Goal: Transaction & Acquisition: Purchase product/service

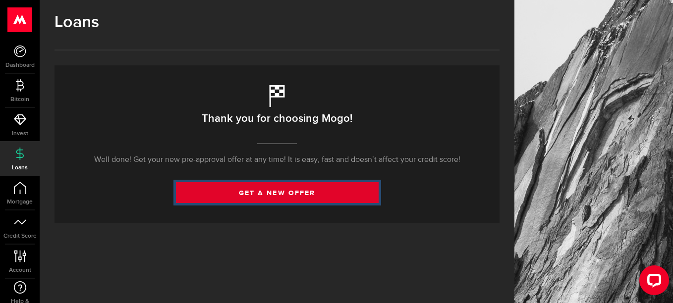
click at [229, 199] on link "get a new offer" at bounding box center [277, 192] width 203 height 21
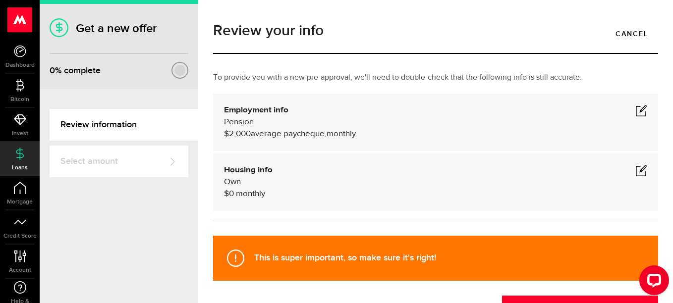
click at [635, 110] on span at bounding box center [641, 111] width 12 height 12
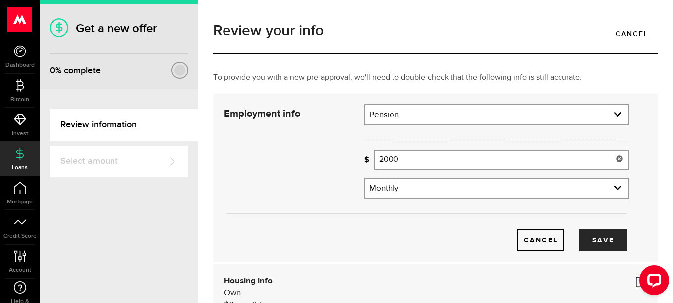
click at [399, 160] on input "2000" at bounding box center [501, 160] width 255 height 21
type input "2,300"
click at [597, 239] on button "Save" at bounding box center [603, 240] width 48 height 22
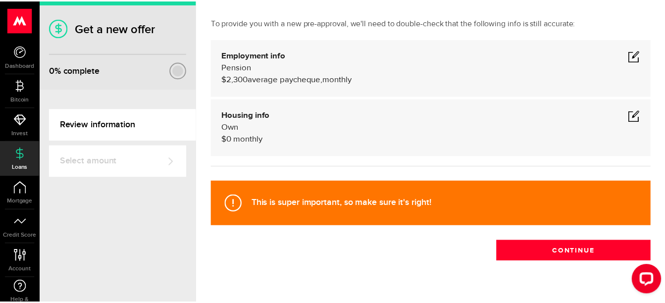
scroll to position [56, 0]
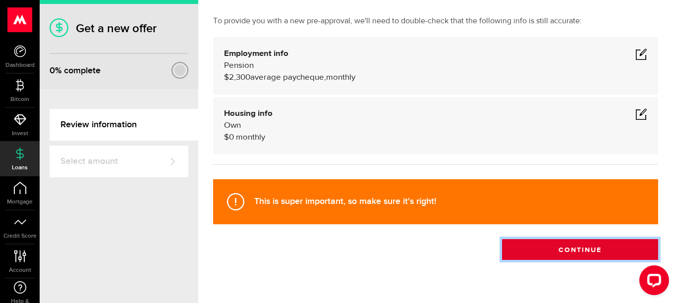
click at [611, 247] on button "Continue" at bounding box center [580, 249] width 156 height 21
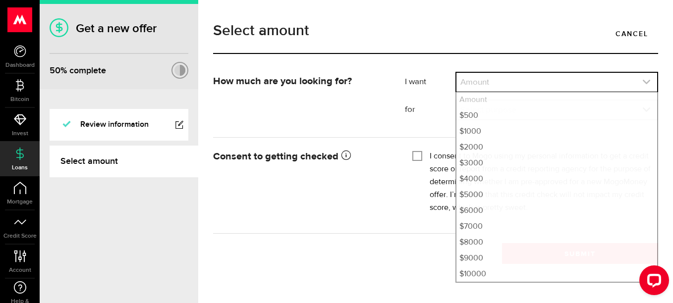
click at [647, 86] on icon "expand select" at bounding box center [646, 82] width 8 height 8
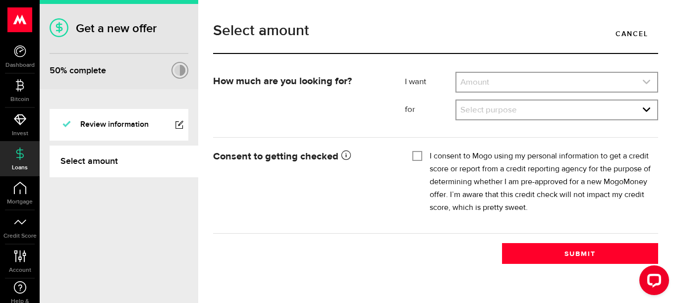
click at [646, 76] on link "expand select" at bounding box center [556, 82] width 201 height 19
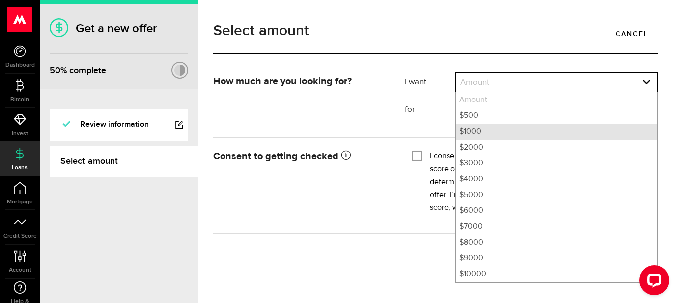
click at [525, 130] on li "$1000" at bounding box center [556, 132] width 201 height 16
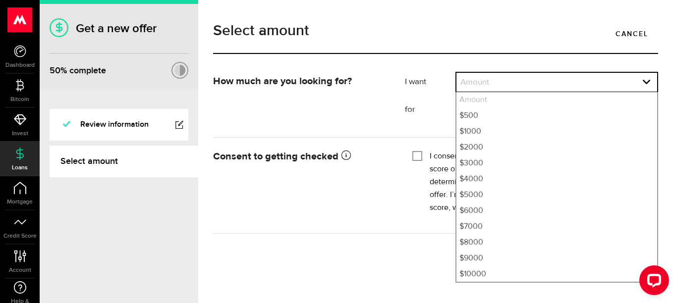
select select "1000"
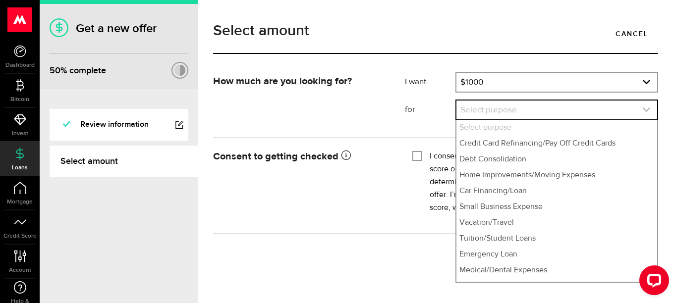
click at [649, 109] on icon "expand select" at bounding box center [646, 110] width 8 height 8
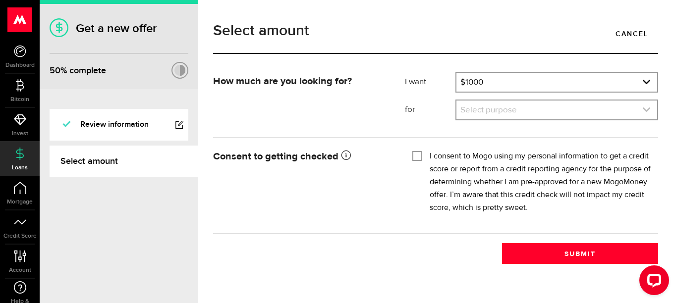
click at [643, 109] on icon "expand select" at bounding box center [646, 110] width 8 height 8
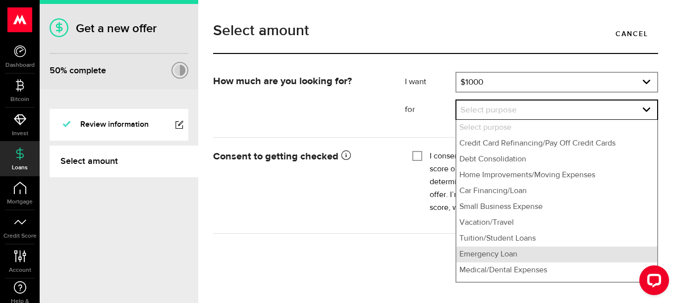
click at [474, 257] on li "Emergency Loan" at bounding box center [556, 255] width 201 height 16
select select "Emergency Loan"
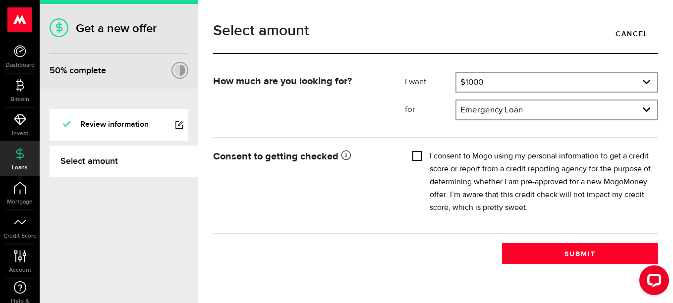
click at [417, 153] on input "I consent to Mogo using my personal information to get a credit score or report…" at bounding box center [417, 155] width 10 height 10
checkbox input "true"
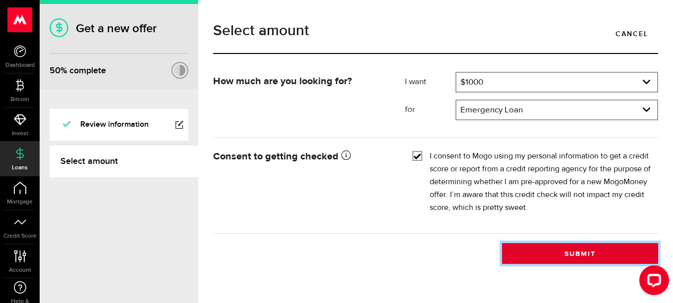
click at [521, 252] on button "Submit" at bounding box center [580, 253] width 156 height 21
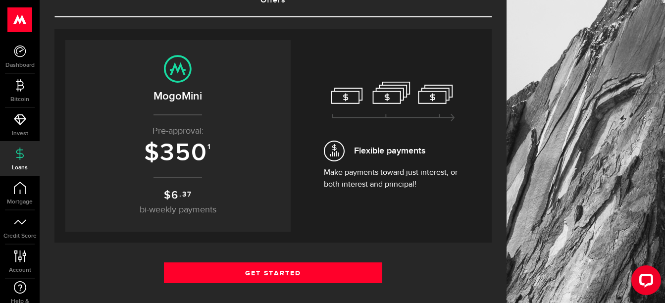
scroll to position [99, 0]
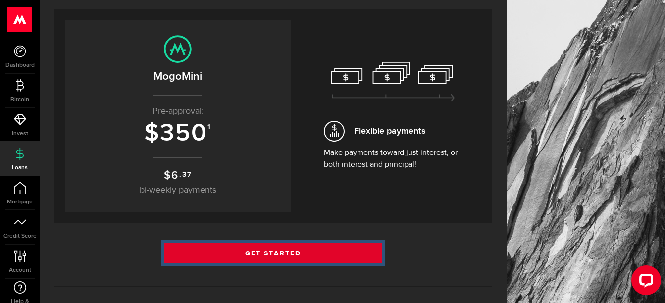
click at [338, 245] on link "Get Started" at bounding box center [273, 253] width 219 height 21
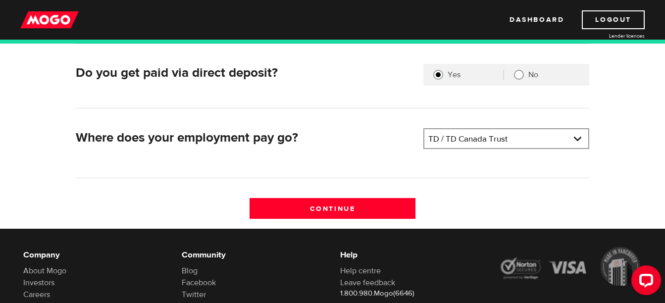
scroll to position [238, 0]
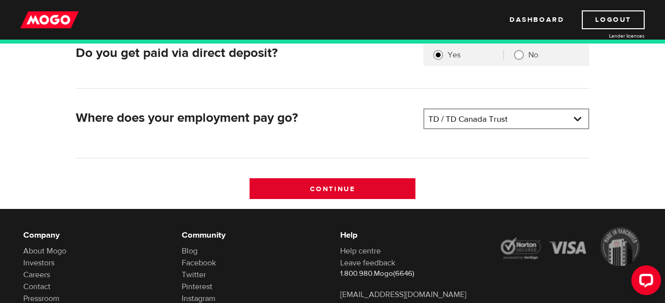
click at [404, 189] on input "Continue" at bounding box center [333, 188] width 166 height 21
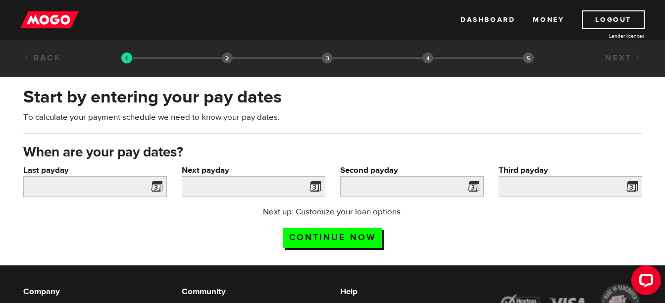
click at [156, 184] on span at bounding box center [154, 188] width 15 height 16
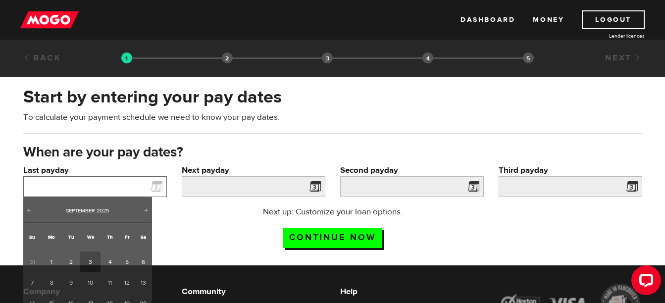
click at [105, 184] on input "Last payday" at bounding box center [95, 186] width 144 height 21
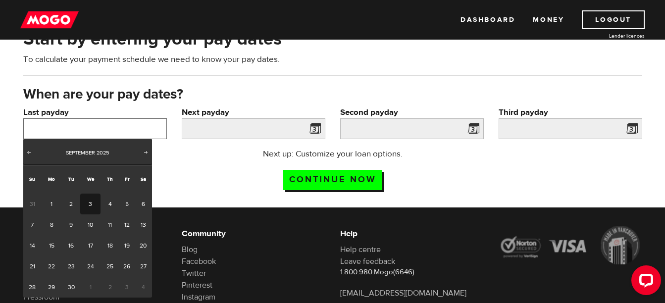
scroll to position [59, 0]
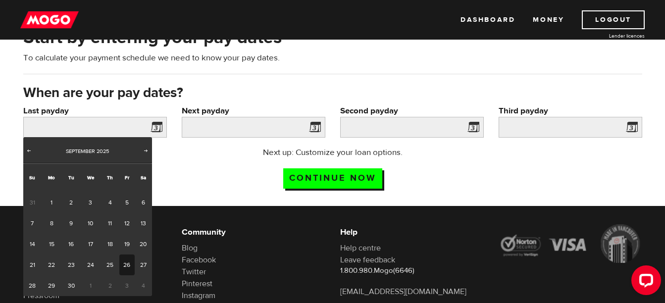
click at [125, 263] on link "26" at bounding box center [126, 265] width 15 height 21
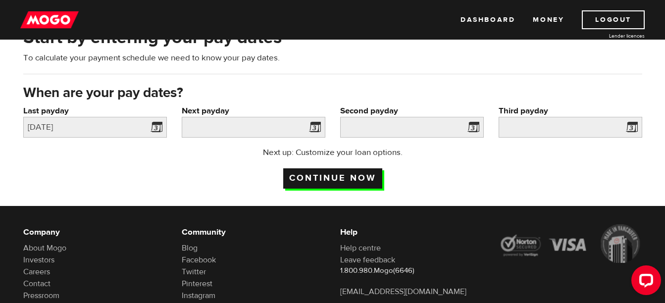
click at [309, 179] on input "Continue now" at bounding box center [332, 178] width 99 height 20
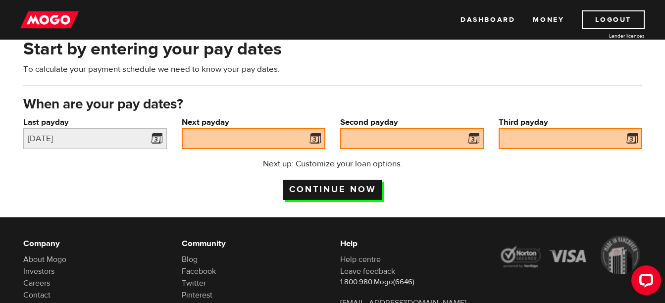
scroll to position [42, 0]
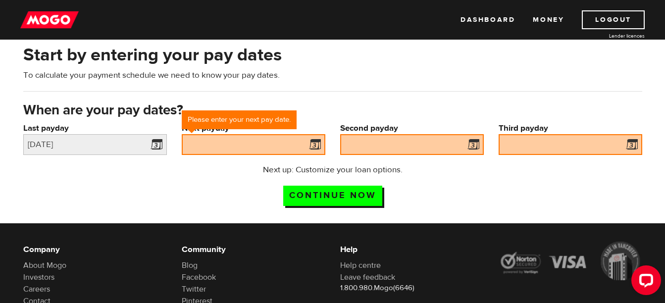
click at [314, 144] on span at bounding box center [313, 146] width 15 height 16
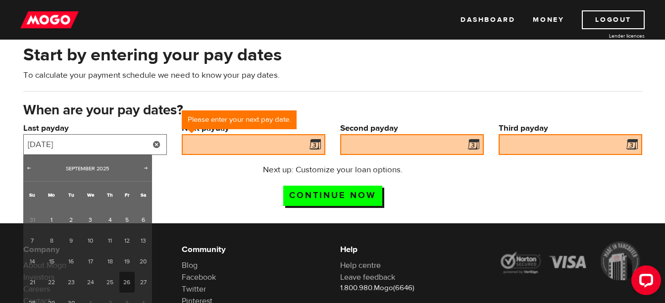
click at [126, 138] on input "2025/09/26" at bounding box center [95, 144] width 144 height 21
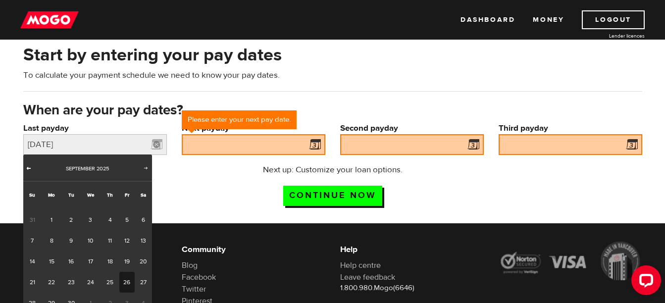
click at [28, 168] on span "Prev" at bounding box center [29, 168] width 8 height 8
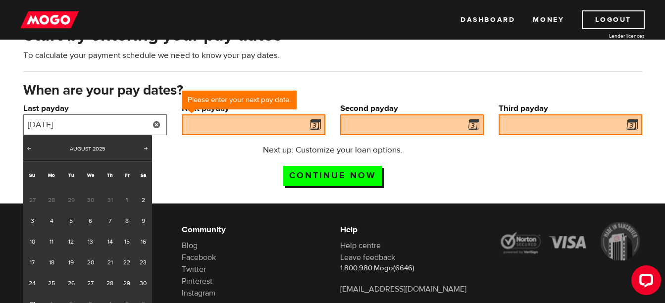
scroll to position [82, 0]
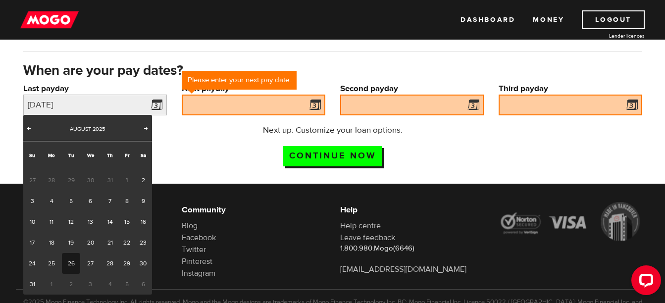
click at [70, 261] on link "26" at bounding box center [71, 263] width 18 height 21
type input "2025/08/26"
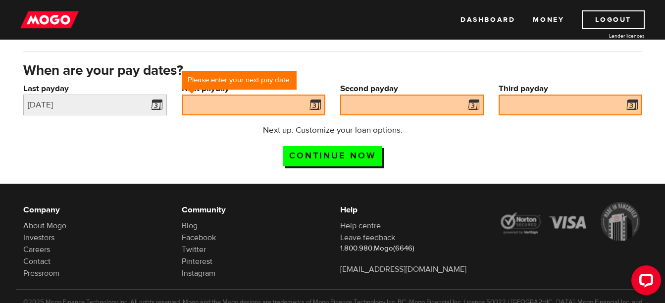
click at [314, 108] on span at bounding box center [313, 107] width 15 height 16
click at [313, 105] on span at bounding box center [313, 107] width 15 height 16
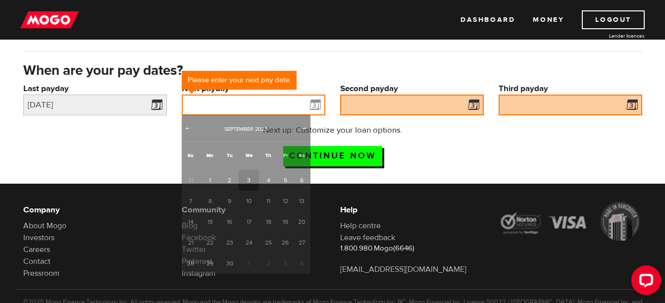
click at [296, 99] on input "Next payday" at bounding box center [254, 105] width 144 height 21
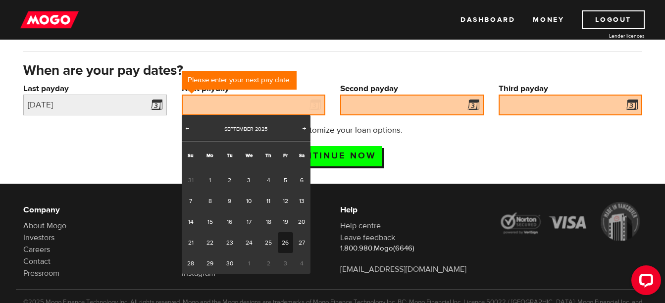
click at [284, 241] on link "26" at bounding box center [285, 242] width 15 height 21
type input "2025/09/26"
type input "2025/10/26"
type input "2025/11/25"
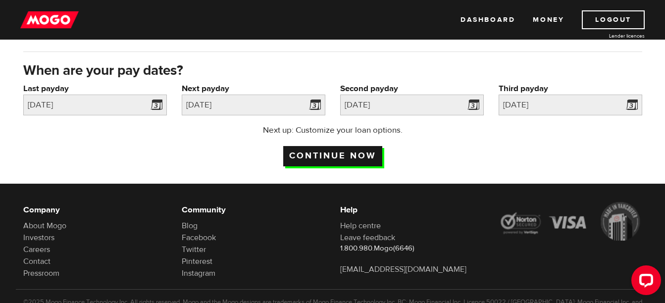
click at [334, 152] on input "Continue now" at bounding box center [332, 156] width 99 height 20
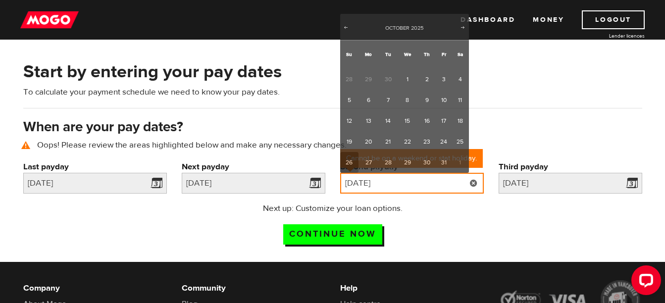
click at [398, 186] on input "2025/10/26" at bounding box center [412, 183] width 144 height 21
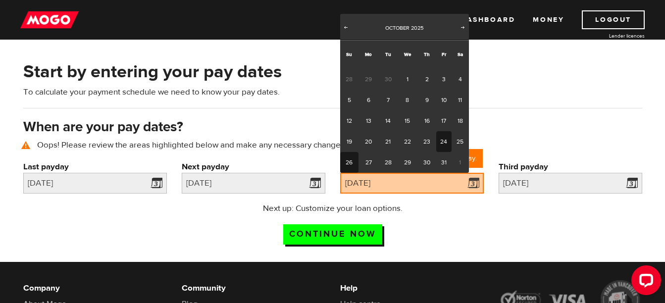
click at [443, 144] on link "24" at bounding box center [444, 141] width 15 height 21
type input "2025/10/24"
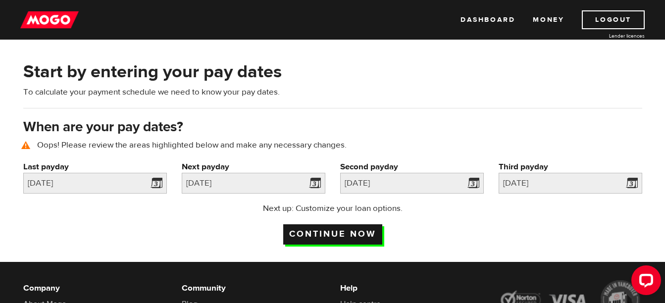
click at [364, 233] on input "Continue now" at bounding box center [332, 234] width 99 height 20
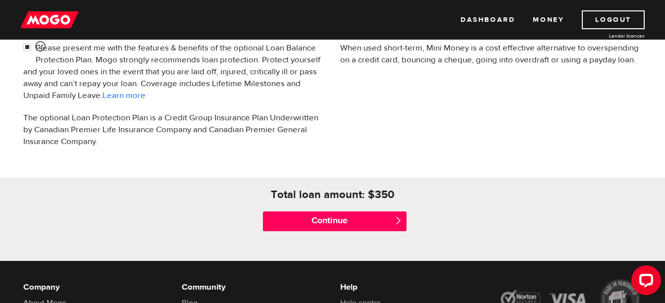
scroll to position [357, 0]
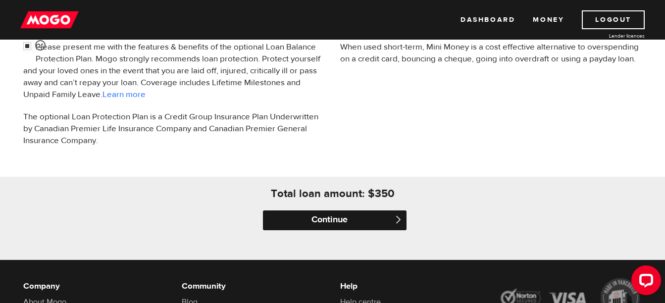
click at [356, 215] on input "Continue" at bounding box center [335, 221] width 144 height 20
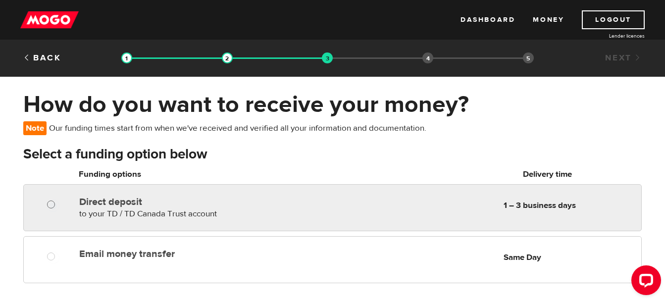
radio input "true"
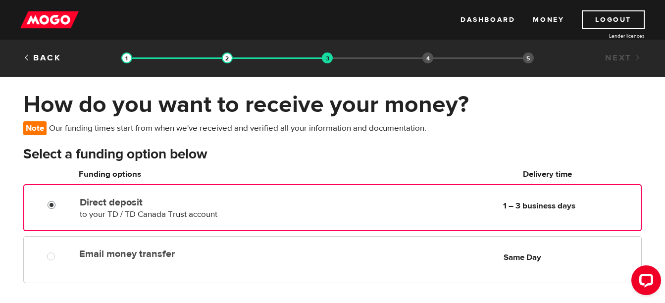
click at [50, 206] on input "Direct deposit" at bounding box center [54, 206] width 12 height 12
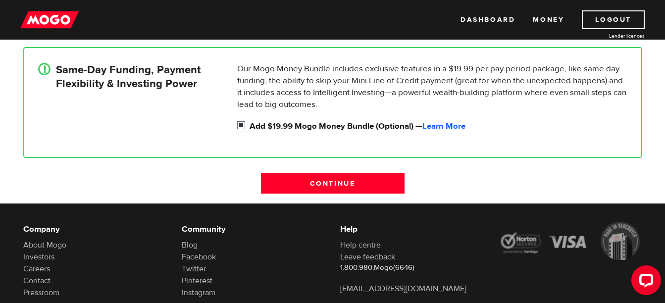
click at [242, 122] on input "Add $19.99 Mogo Money Bundle (Optional) — Learn More" at bounding box center [243, 126] width 12 height 12
checkbox input "false"
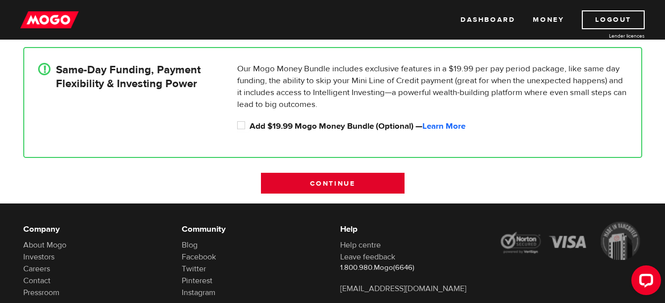
click at [293, 187] on input "Continue" at bounding box center [333, 183] width 144 height 21
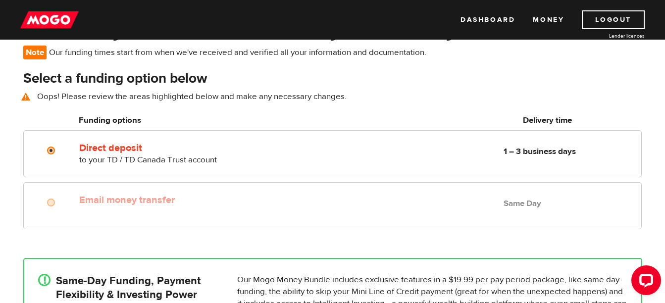
scroll to position [72, 0]
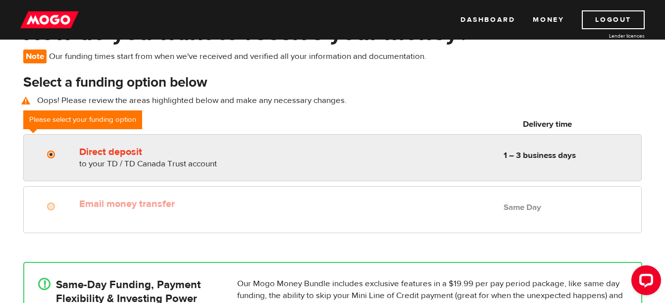
radio input "true"
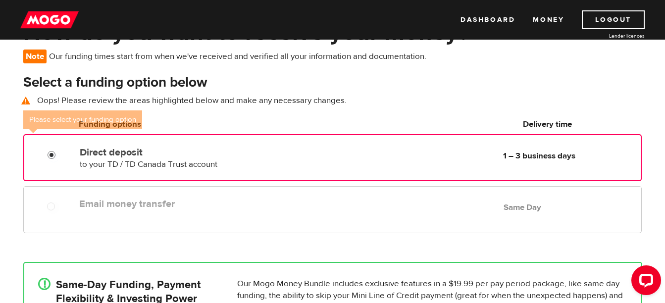
click at [50, 151] on input "Direct deposit" at bounding box center [54, 156] width 12 height 12
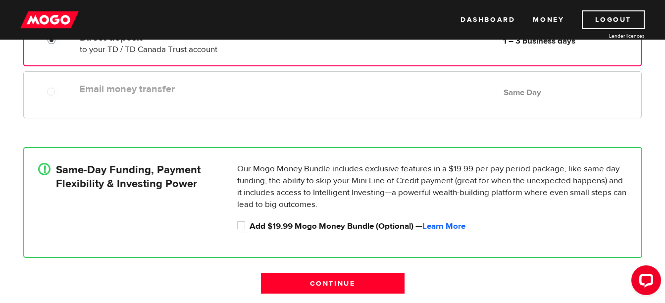
scroll to position [191, 0]
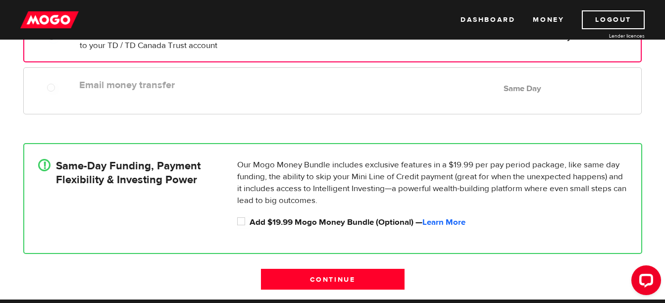
click at [148, 114] on div "Email money transfer Delivery in Same Day Same Day" at bounding box center [333, 93] width 634 height 52
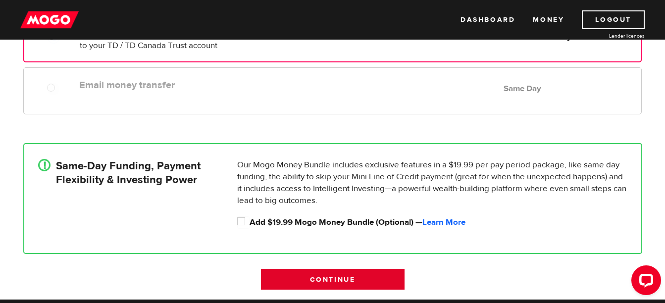
click at [289, 281] on input "Continue" at bounding box center [333, 279] width 144 height 21
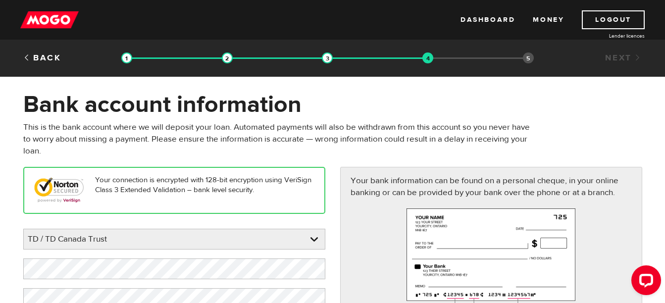
click at [664, 234] on form "Bank account information Oops! Please review the areas highlighted below and ma…" at bounding box center [332, 232] width 665 height 284
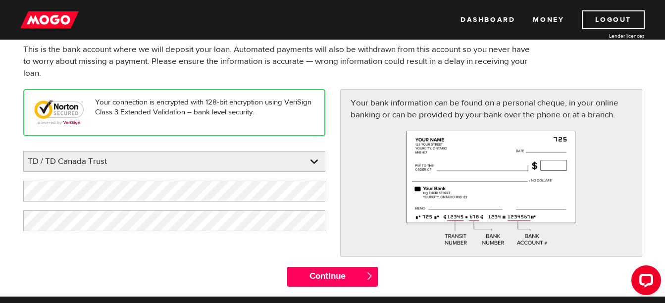
scroll to position [79, 0]
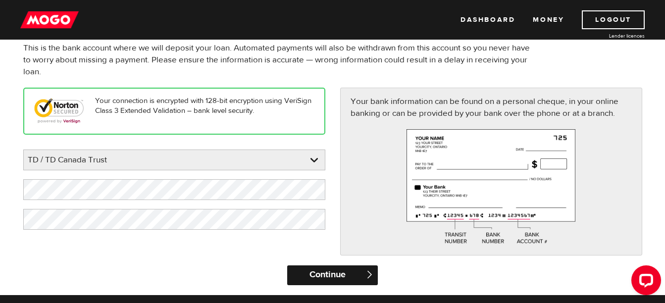
click at [320, 270] on input "Continue" at bounding box center [332, 276] width 91 height 20
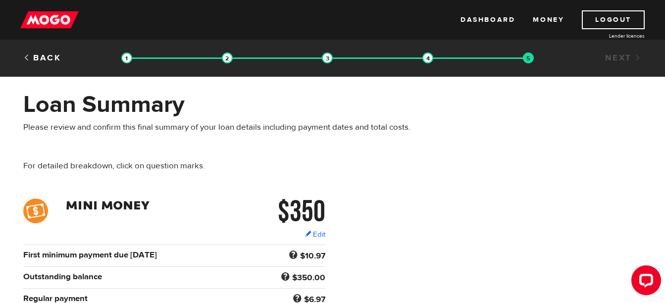
scroll to position [265, 0]
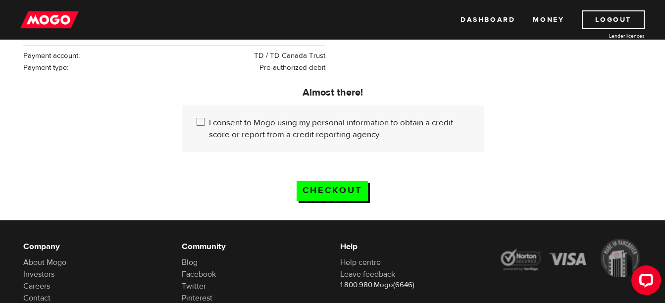
click at [199, 117] on input "I consent to Mogo using my personal information to obtain a credit score or rep…" at bounding box center [203, 123] width 12 height 12
checkbox input "true"
click at [322, 187] on input "Checkout" at bounding box center [332, 191] width 71 height 20
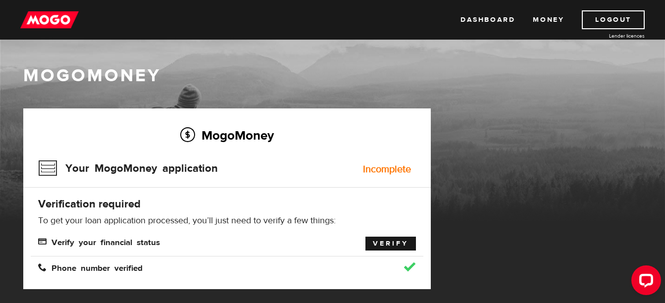
click at [390, 249] on link "Verify" at bounding box center [391, 244] width 51 height 14
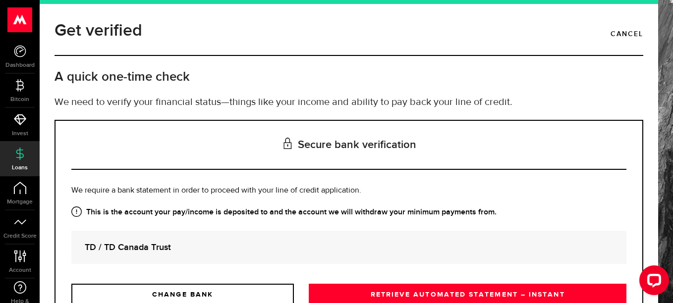
scroll to position [87, 0]
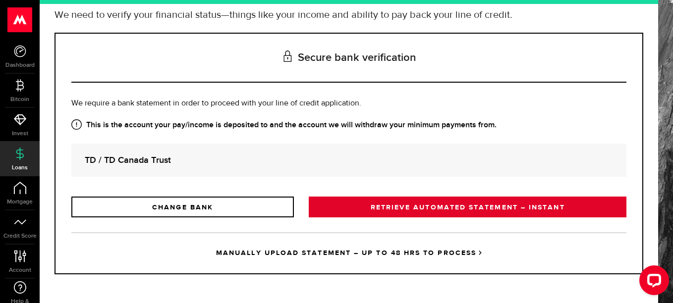
click at [508, 203] on link "RETRIEVE AUTOMATED STATEMENT – INSTANT" at bounding box center [468, 207] width 318 height 21
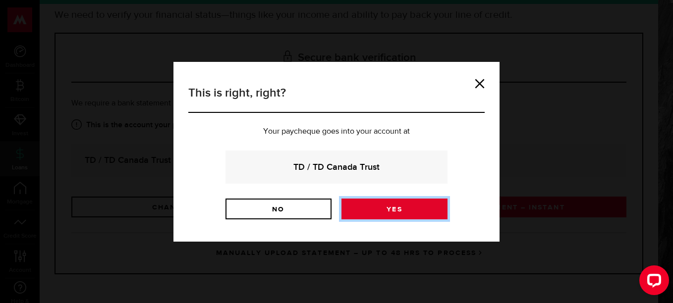
click at [422, 211] on link "Yes" at bounding box center [394, 209] width 106 height 21
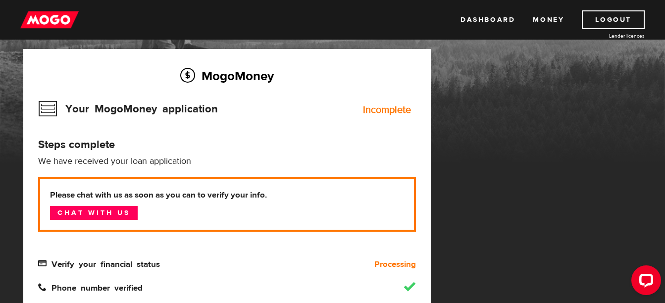
scroll to position [79, 0]
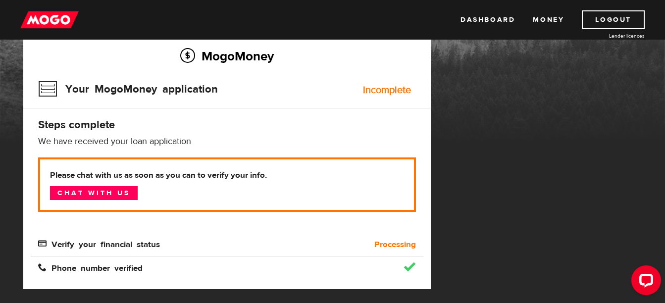
click at [367, 90] on div "Incomplete" at bounding box center [387, 90] width 48 height 10
click at [185, 89] on h3 "Your MogoMoney application" at bounding box center [128, 89] width 180 height 26
click at [115, 82] on h3 "Your MogoMoney application" at bounding box center [128, 89] width 180 height 26
click at [49, 89] on h3 "Your MogoMoney application" at bounding box center [128, 89] width 180 height 26
click at [78, 194] on link "Chat with us" at bounding box center [94, 193] width 88 height 14
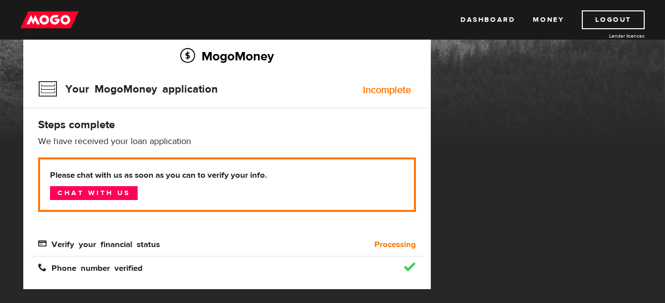
click at [528, 50] on div "MogoMoney Your MogoMoney application Expired Your MogoMoney credit decision has…" at bounding box center [333, 304] width 634 height 550
